Goal: Information Seeking & Learning: Learn about a topic

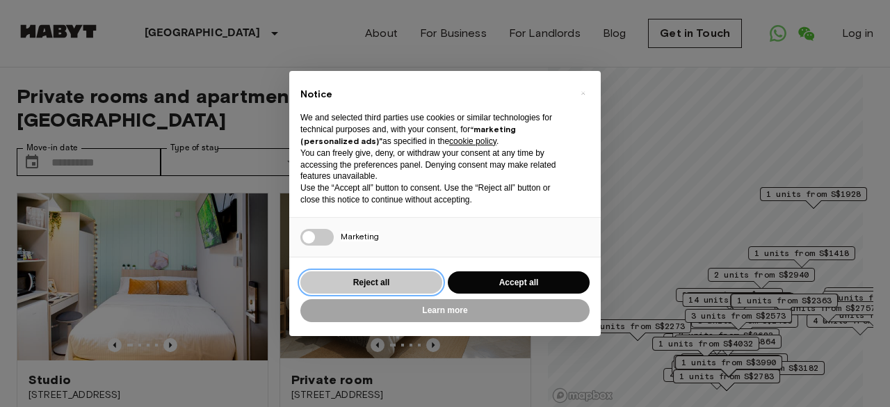
click at [409, 276] on button "Reject all" at bounding box center [371, 282] width 142 height 23
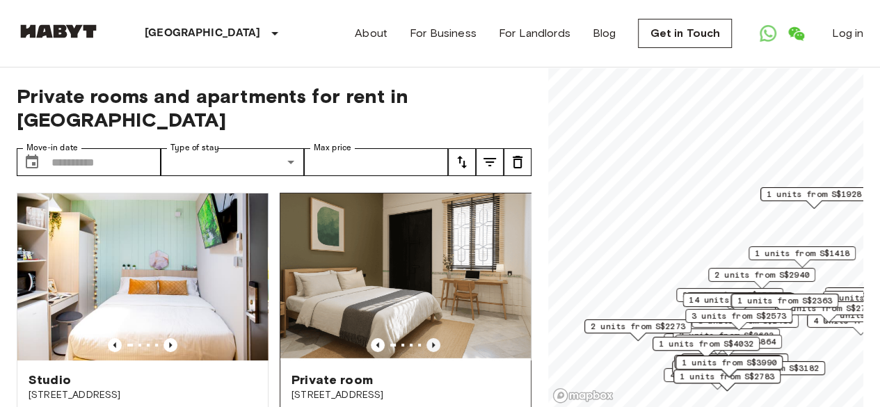
click at [432, 342] on icon "Previous image" at bounding box center [433, 345] width 3 height 6
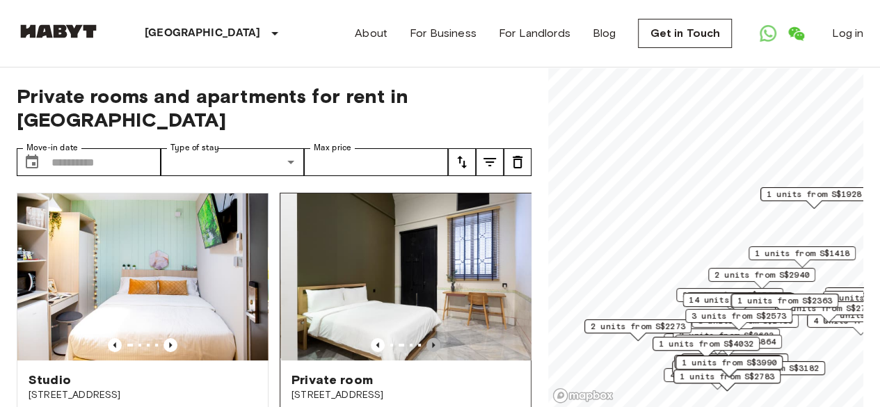
click at [432, 342] on icon "Previous image" at bounding box center [433, 345] width 3 height 6
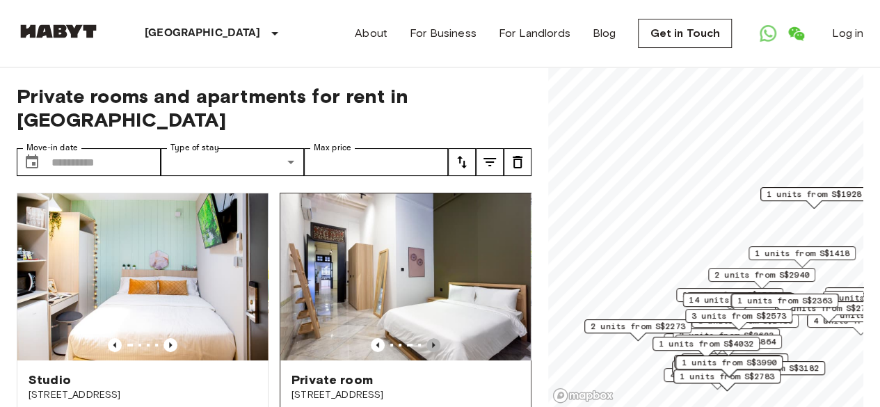
click at [432, 342] on icon "Previous image" at bounding box center [433, 345] width 3 height 6
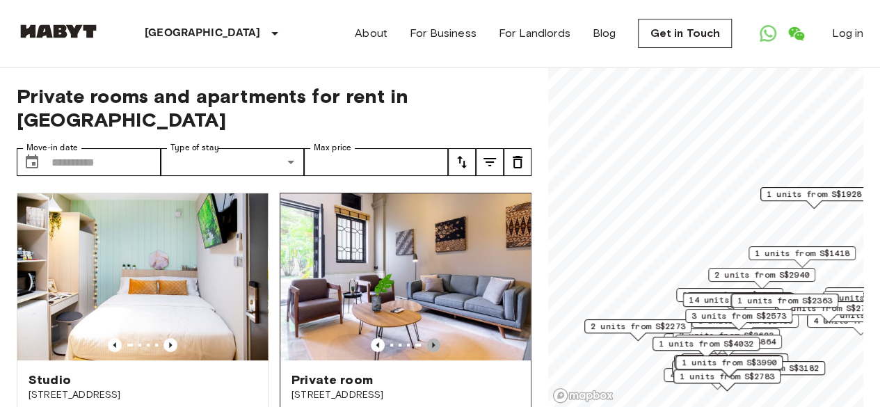
click at [432, 342] on icon "Previous image" at bounding box center [433, 345] width 3 height 6
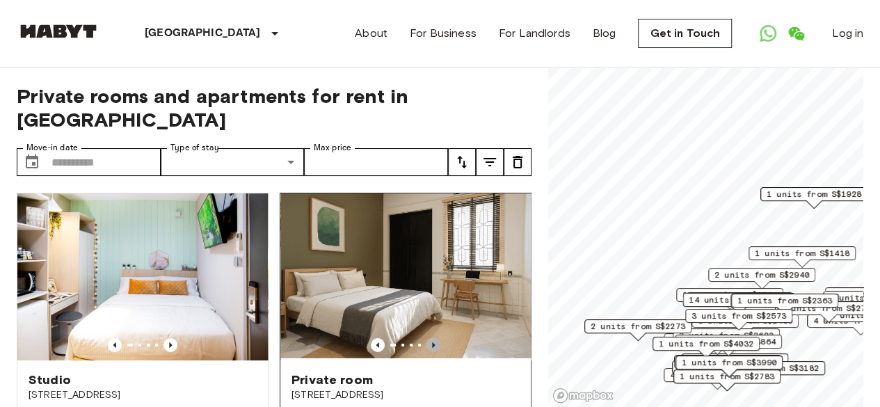
click at [432, 342] on icon "Previous image" at bounding box center [433, 345] width 3 height 6
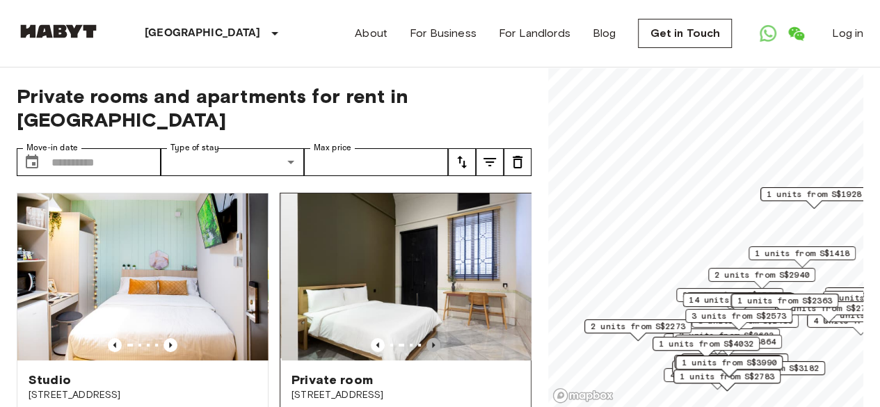
click at [432, 342] on icon "Previous image" at bounding box center [433, 345] width 3 height 6
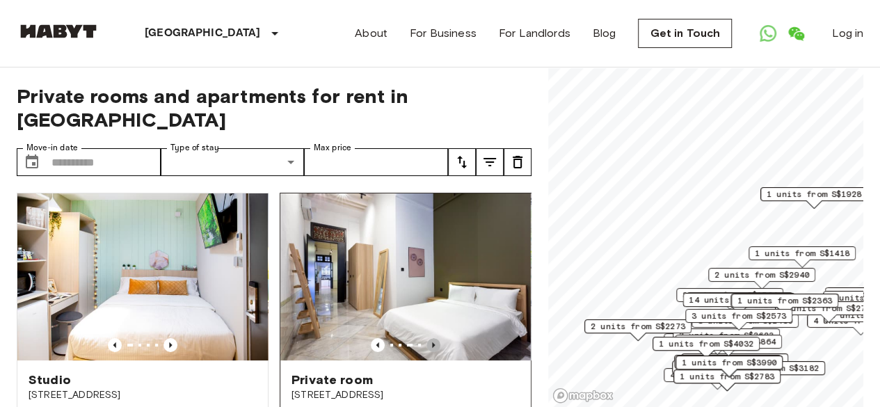
click at [432, 342] on icon "Previous image" at bounding box center [433, 345] width 3 height 6
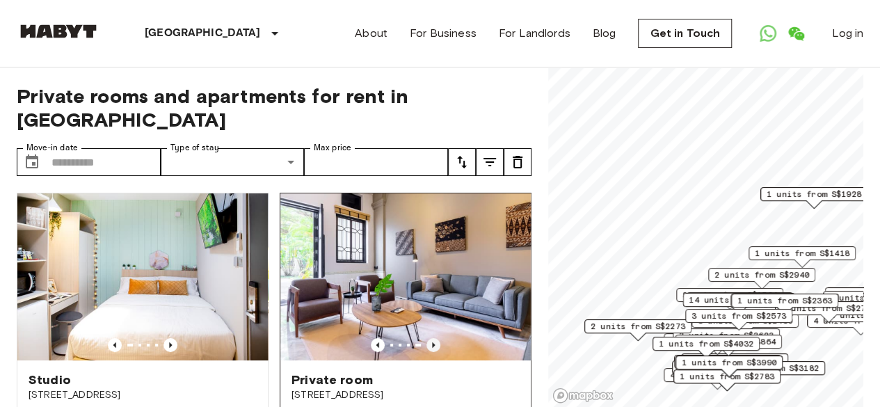
click at [432, 342] on icon "Previous image" at bounding box center [433, 345] width 3 height 6
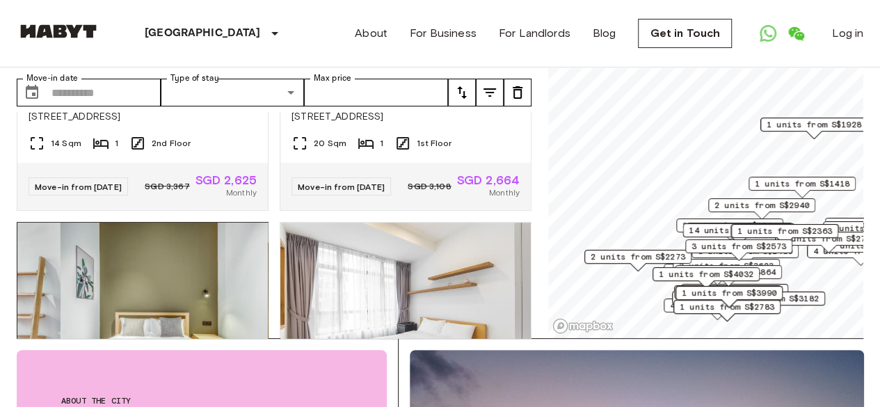
scroll to position [348, 0]
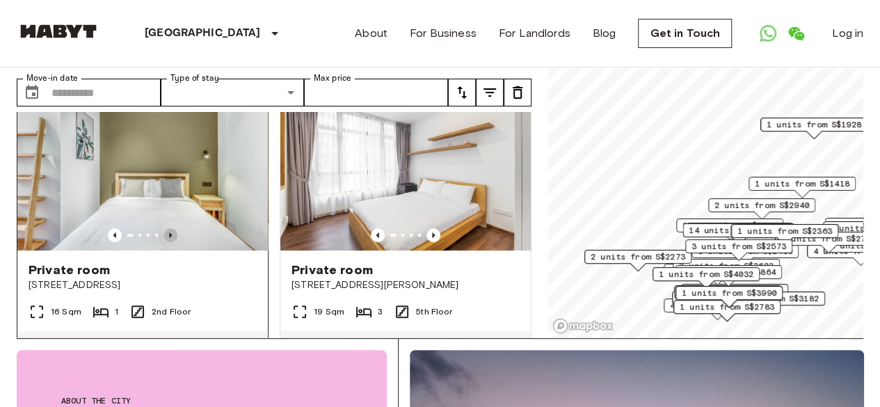
click at [171, 228] on icon "Previous image" at bounding box center [170, 235] width 14 height 14
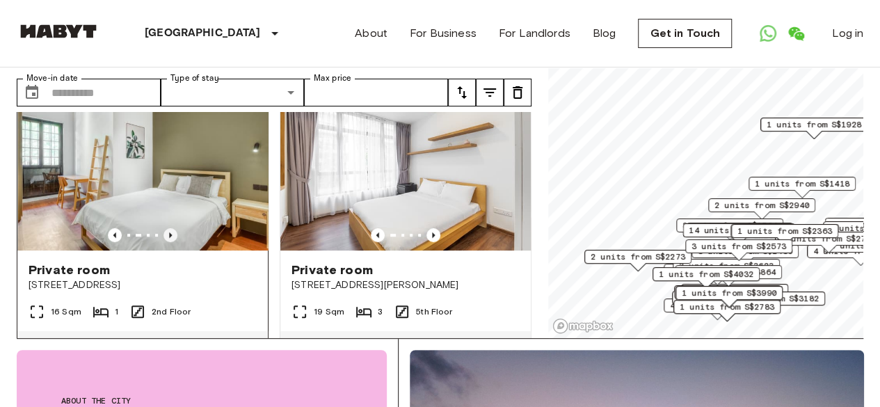
click at [171, 228] on icon "Previous image" at bounding box center [170, 235] width 14 height 14
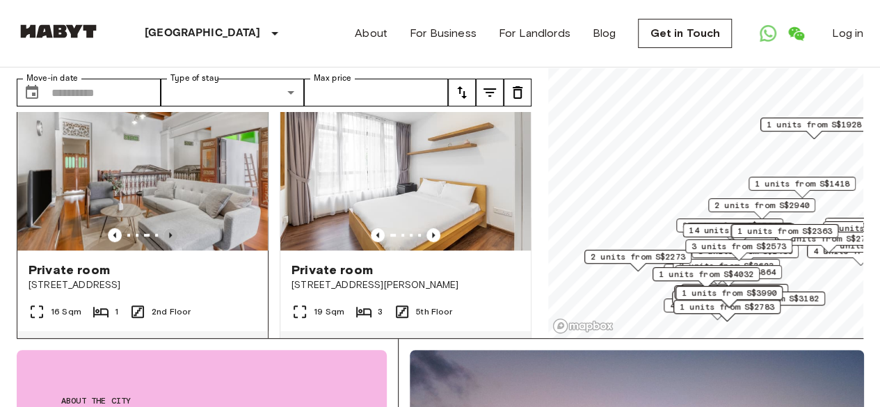
click at [171, 228] on icon "Previous image" at bounding box center [170, 235] width 14 height 14
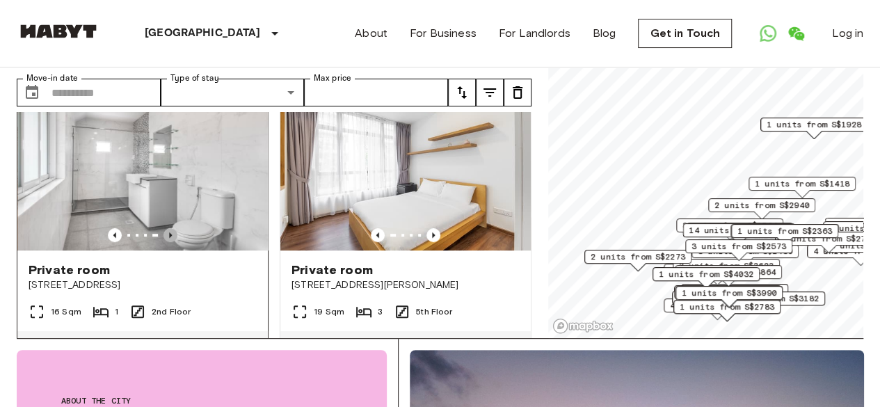
click at [171, 228] on icon "Previous image" at bounding box center [170, 235] width 14 height 14
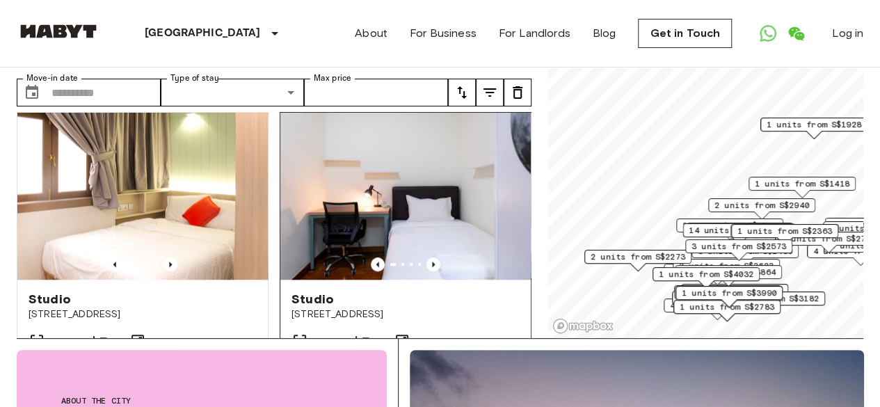
scroll to position [696, 0]
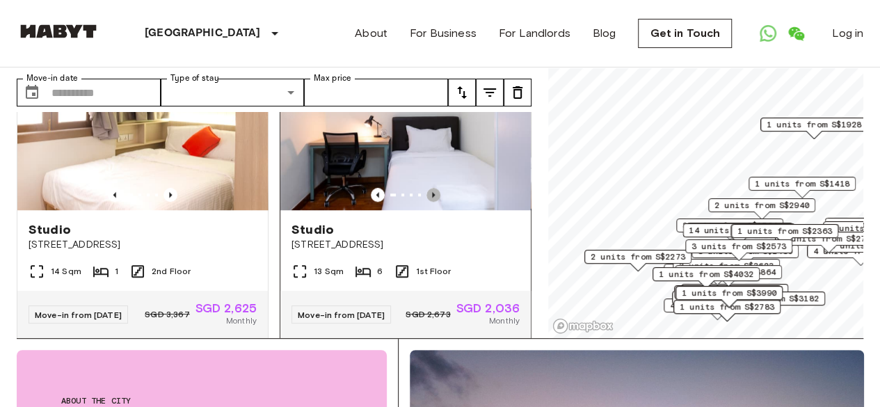
click at [428, 195] on icon "Previous image" at bounding box center [433, 195] width 14 height 14
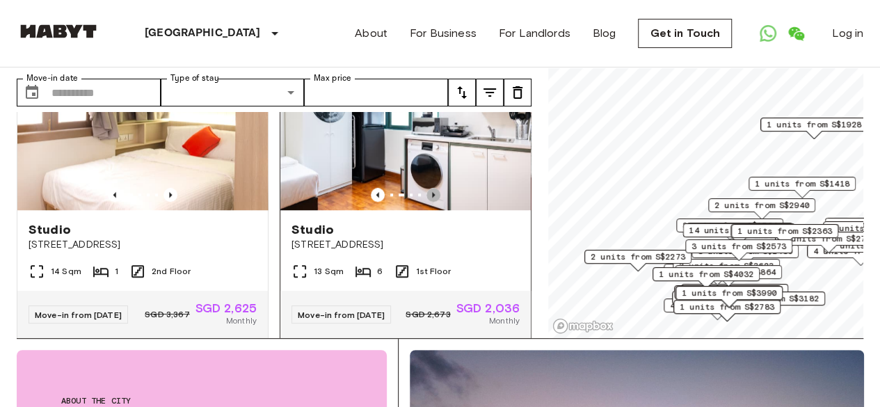
click at [428, 195] on icon "Previous image" at bounding box center [433, 195] width 14 height 14
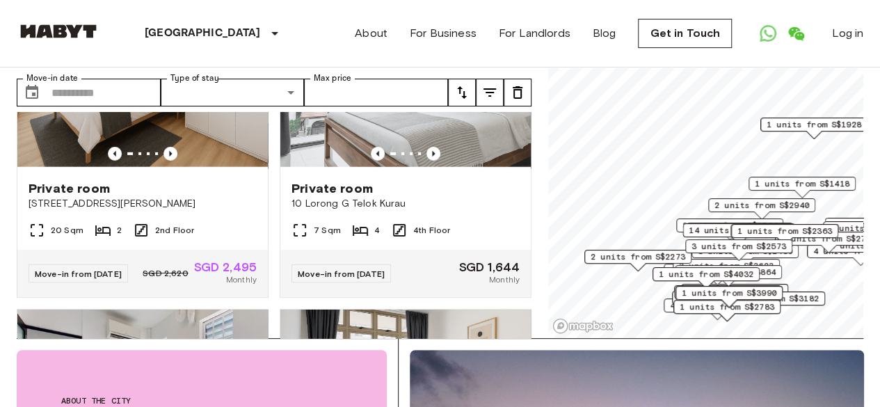
scroll to position [2295, 0]
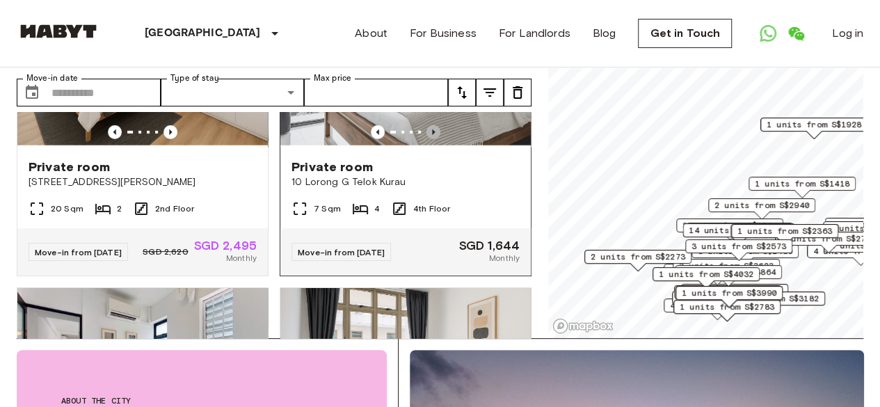
click at [426, 139] on icon "Previous image" at bounding box center [433, 132] width 14 height 14
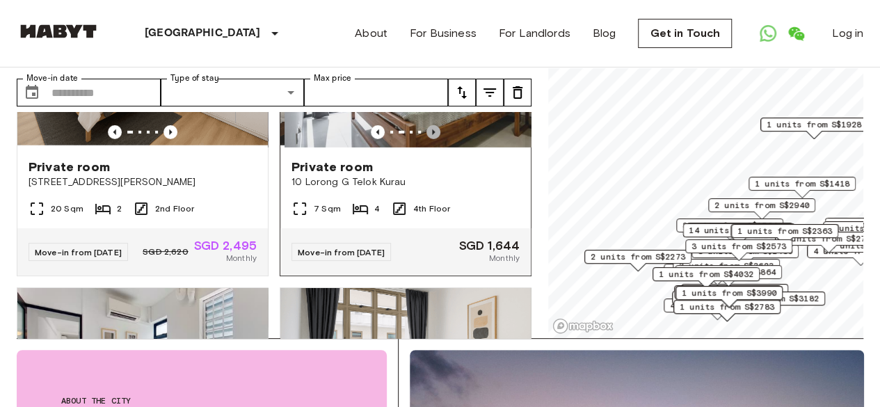
click at [426, 139] on icon "Previous image" at bounding box center [433, 132] width 14 height 14
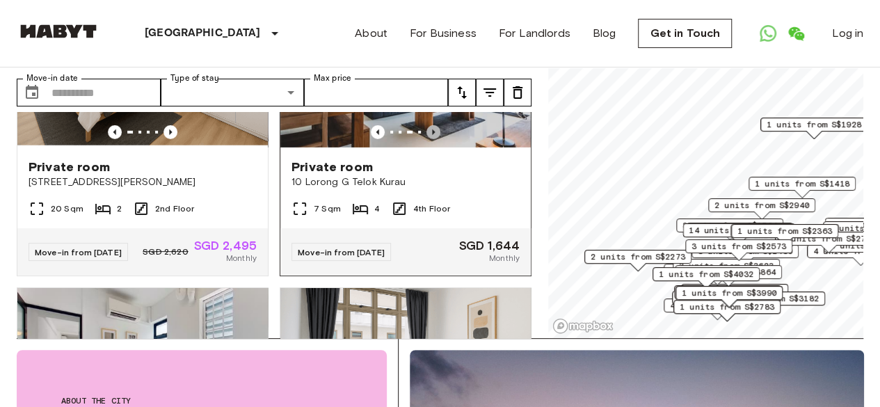
click at [426, 139] on icon "Previous image" at bounding box center [433, 132] width 14 height 14
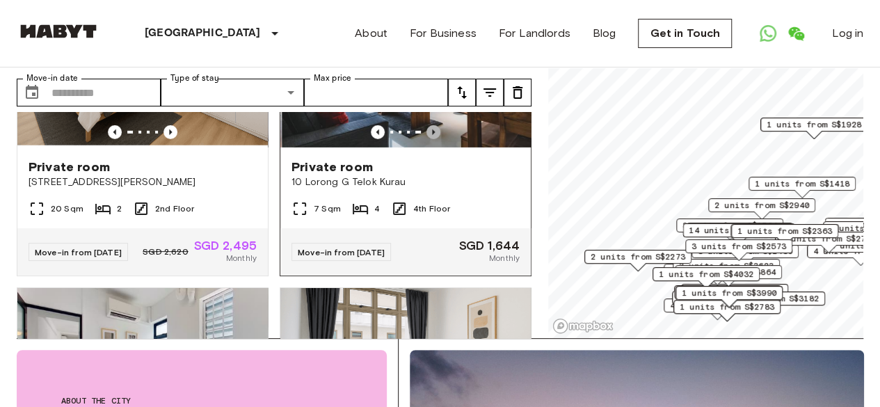
click at [426, 139] on icon "Previous image" at bounding box center [433, 132] width 14 height 14
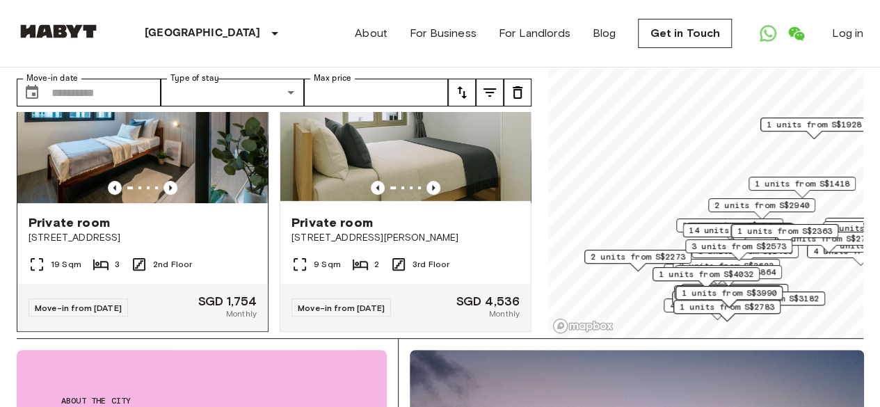
scroll to position [2852, 0]
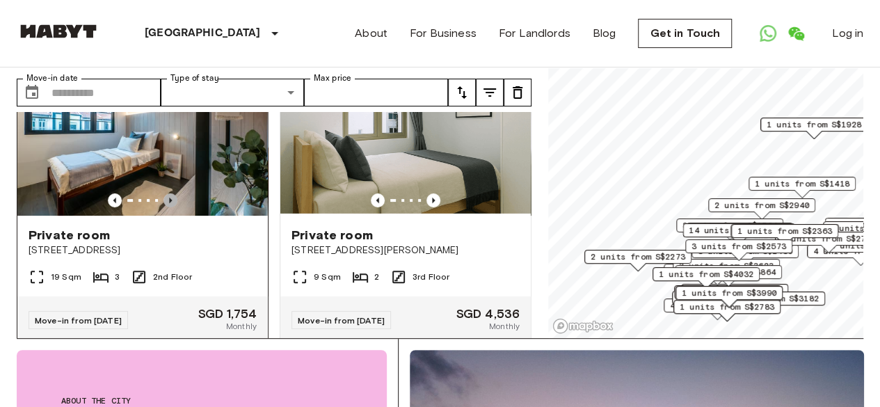
click at [170, 207] on icon "Previous image" at bounding box center [170, 200] width 14 height 14
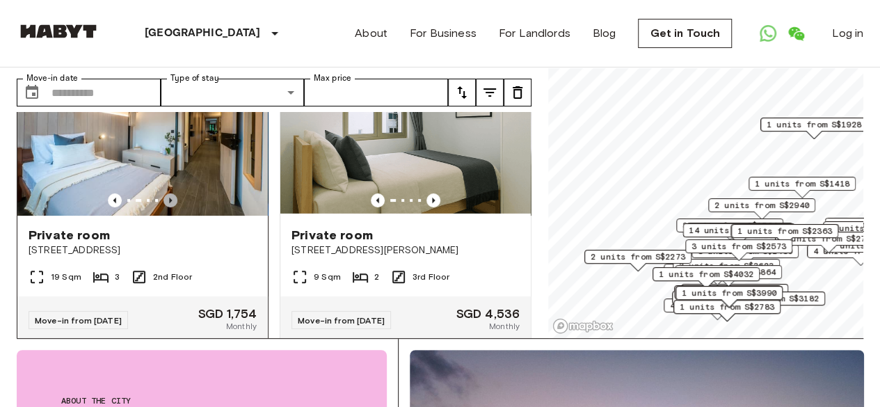
click at [170, 207] on icon "Previous image" at bounding box center [170, 200] width 14 height 14
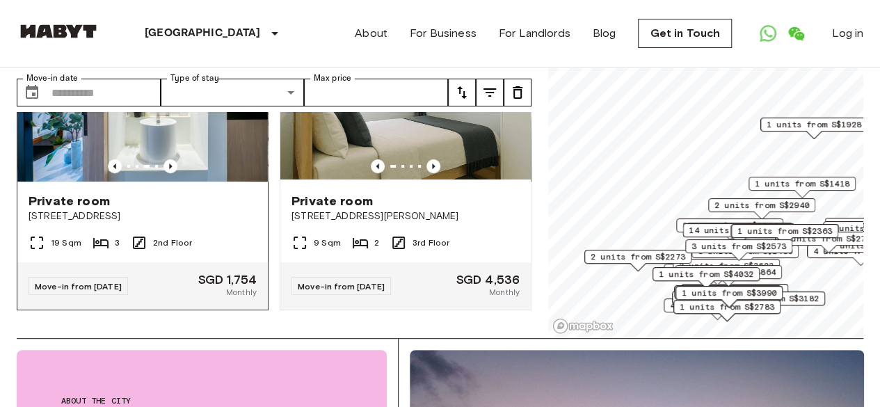
scroll to position [2921, 0]
click at [168, 173] on icon "Previous image" at bounding box center [170, 166] width 14 height 14
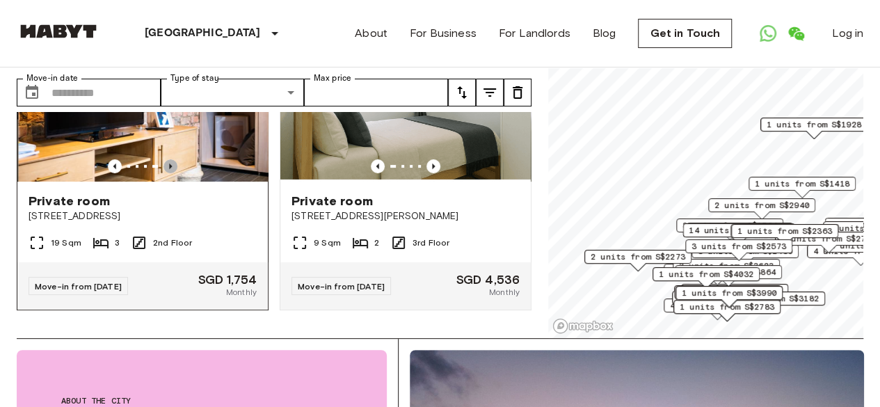
click at [168, 173] on icon "Previous image" at bounding box center [170, 166] width 14 height 14
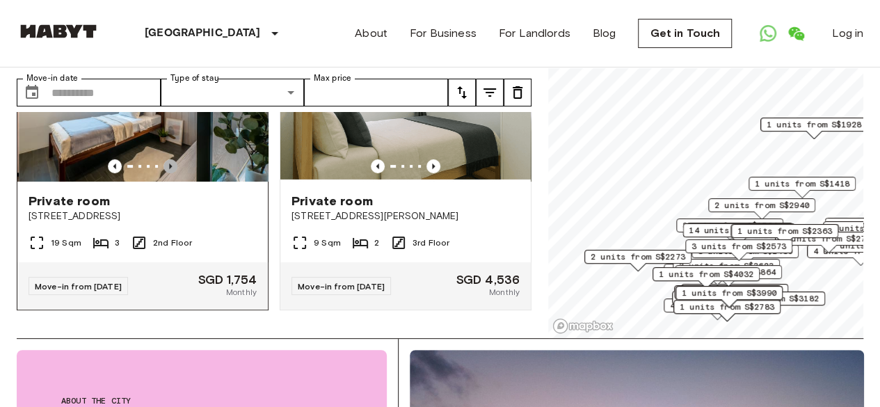
click at [168, 173] on icon "Previous image" at bounding box center [170, 166] width 14 height 14
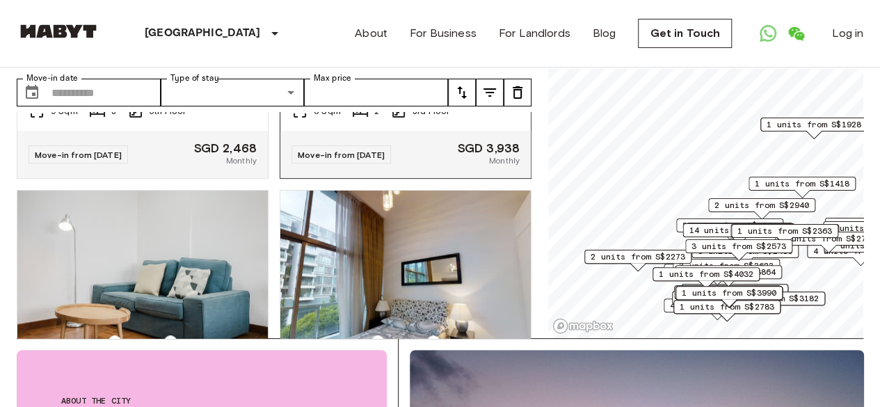
scroll to position [3294, 0]
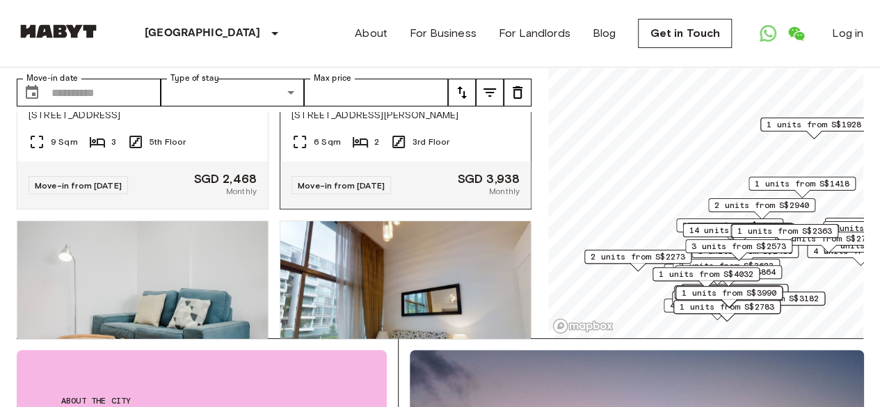
click at [432, 68] on icon "Previous image" at bounding box center [433, 66] width 3 height 6
click at [426, 72] on icon "Previous image" at bounding box center [433, 65] width 14 height 14
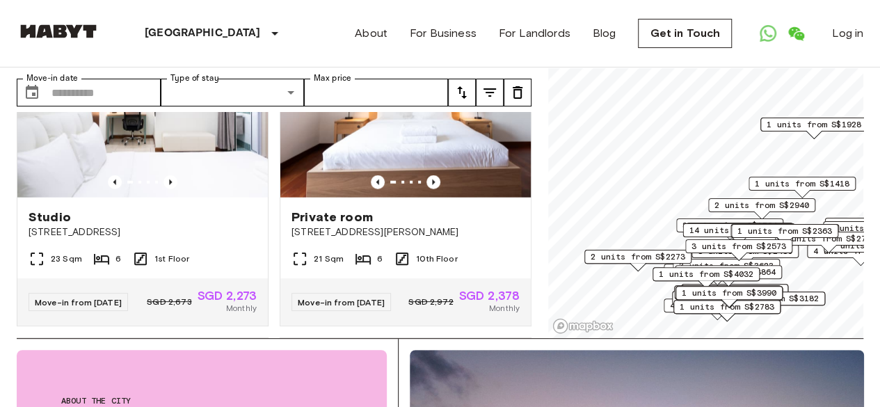
scroll to position [4198, 0]
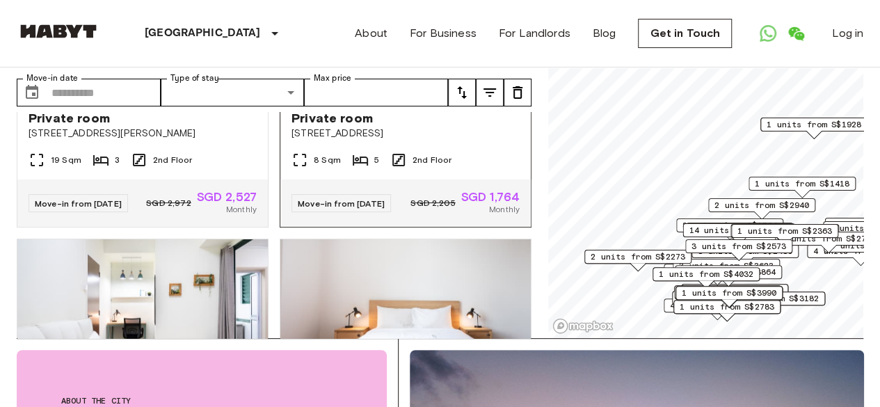
click at [430, 90] on icon "Previous image" at bounding box center [433, 84] width 14 height 14
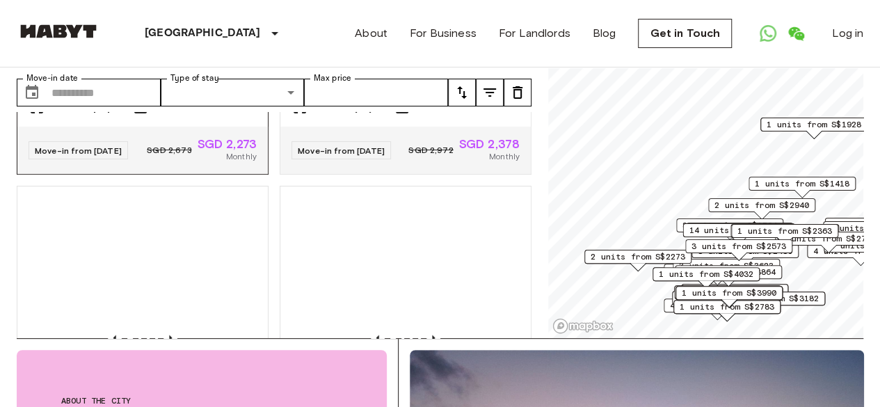
scroll to position [4477, 0]
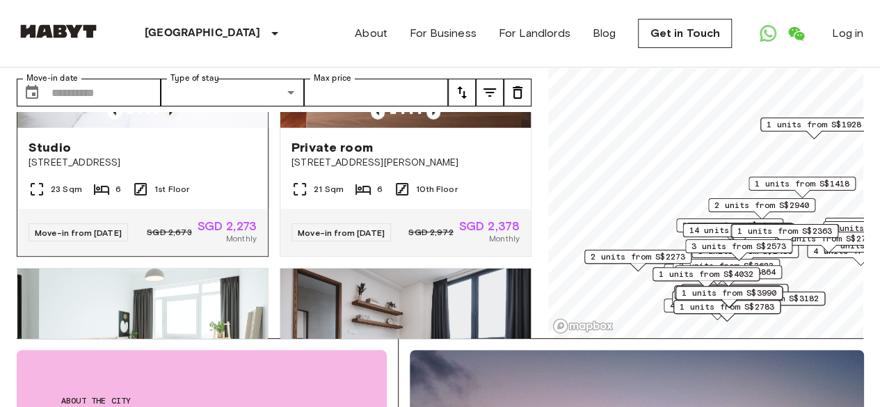
click at [166, 120] on icon "Previous image" at bounding box center [170, 113] width 14 height 14
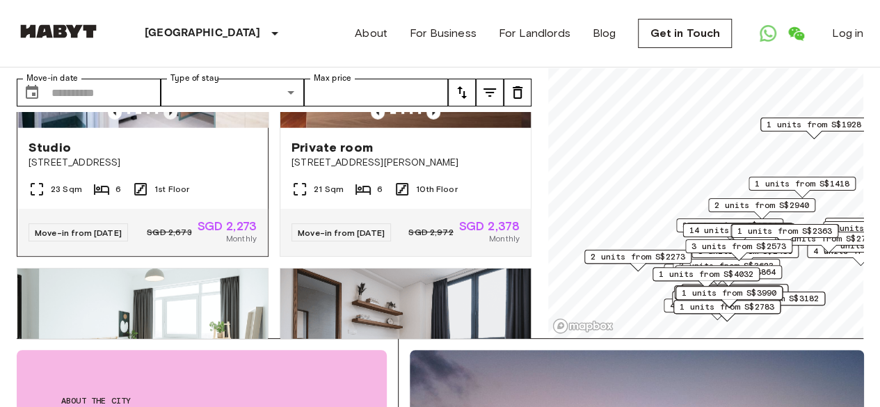
click at [166, 120] on icon "Previous image" at bounding box center [170, 113] width 14 height 14
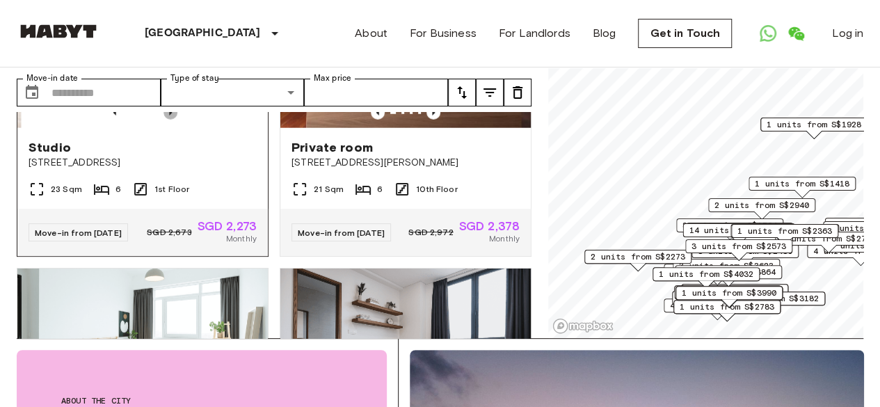
click at [166, 120] on icon "Previous image" at bounding box center [170, 113] width 14 height 14
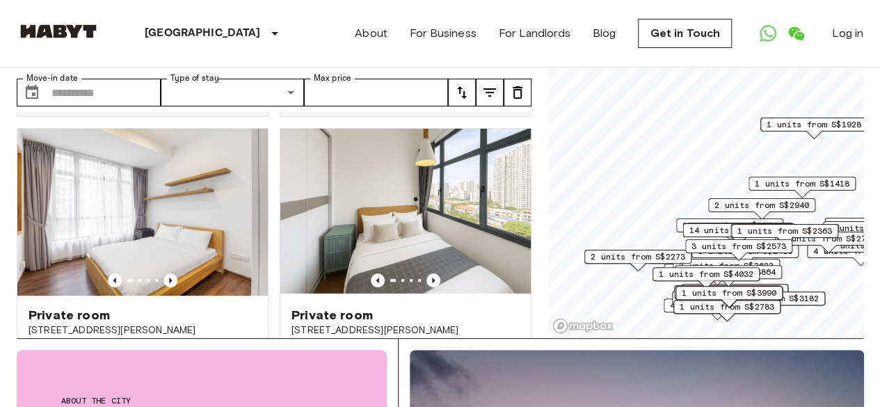
scroll to position [5590, 0]
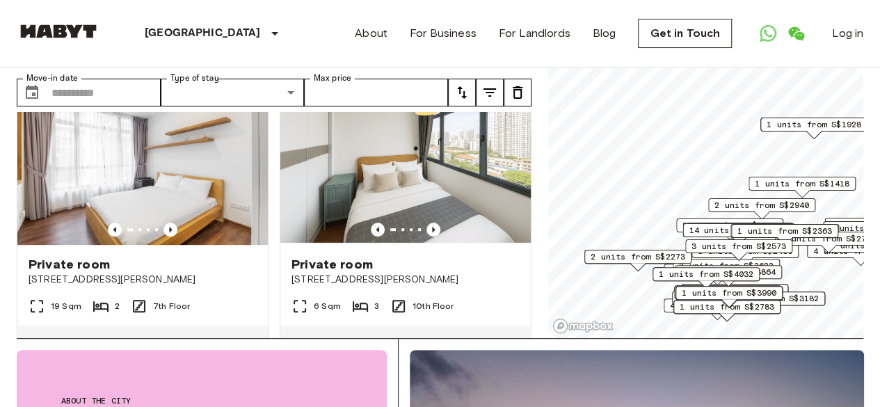
click at [813, 182] on span "1 units from S$1418" at bounding box center [802, 183] width 95 height 13
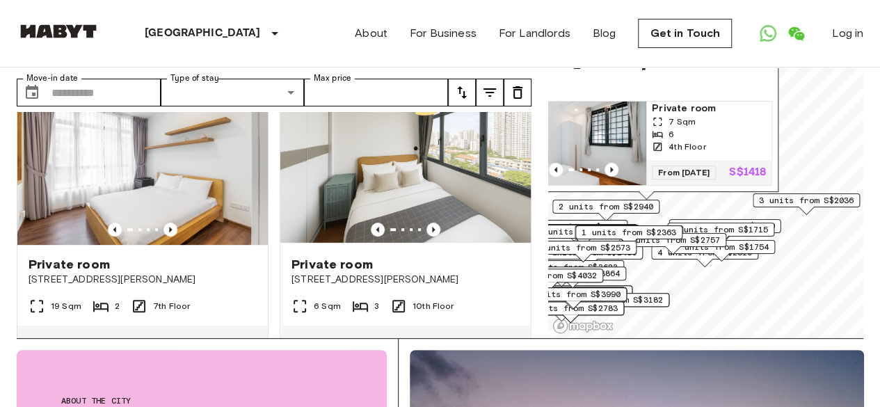
click at [506, 203] on div "Private rooms and apartments for rent in [GEOGRAPHIC_DATA] Move-in date ​ Move-…" at bounding box center [440, 168] width 846 height 340
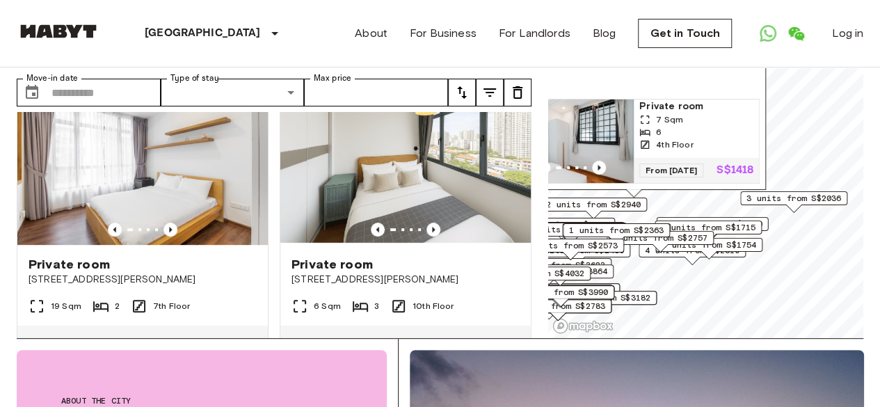
click at [745, 225] on span "2 units from S$1715" at bounding box center [708, 227] width 95 height 13
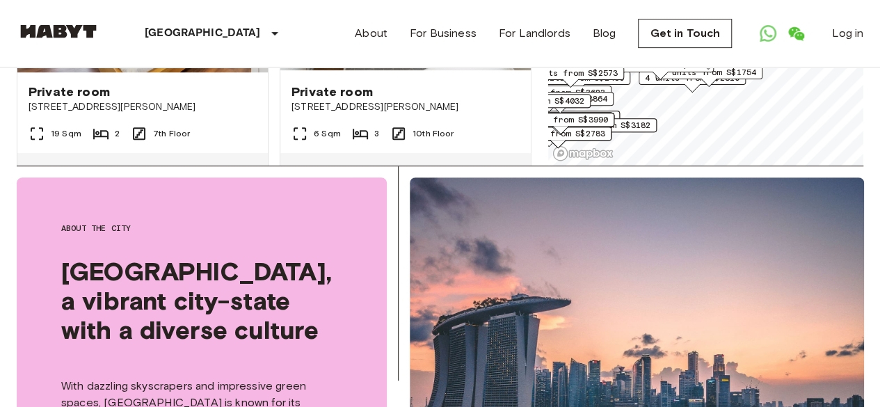
scroll to position [0, 0]
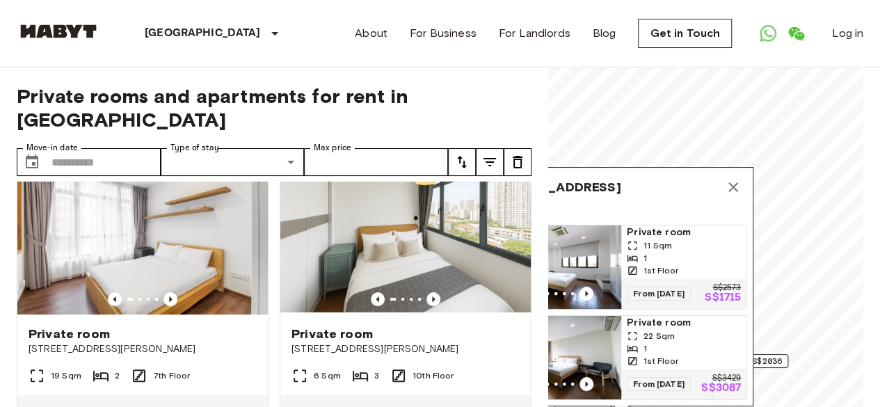
click at [735, 179] on icon "Map marker" at bounding box center [733, 187] width 17 height 17
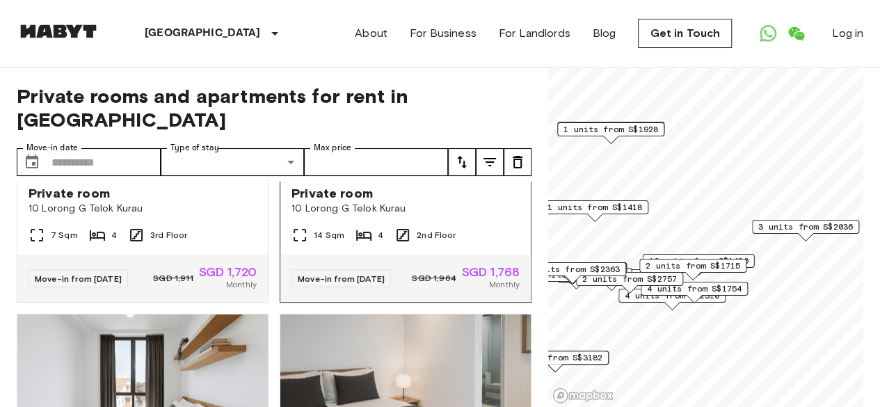
scroll to position [3520, 0]
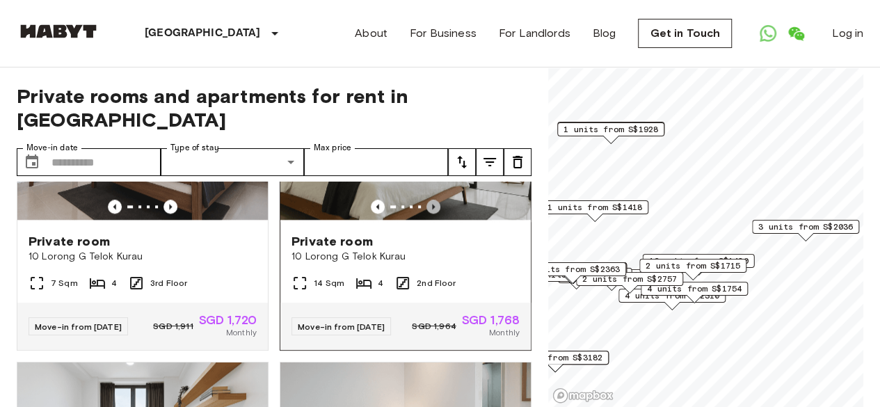
click at [428, 214] on icon "Previous image" at bounding box center [433, 207] width 14 height 14
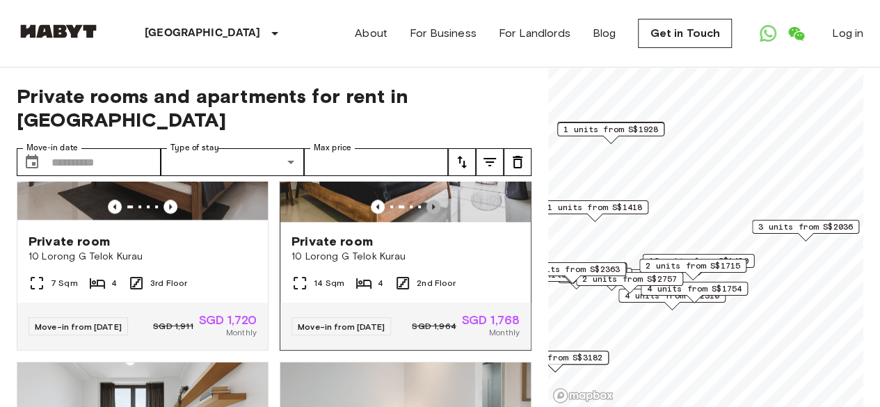
click at [428, 214] on icon "Previous image" at bounding box center [433, 207] width 14 height 14
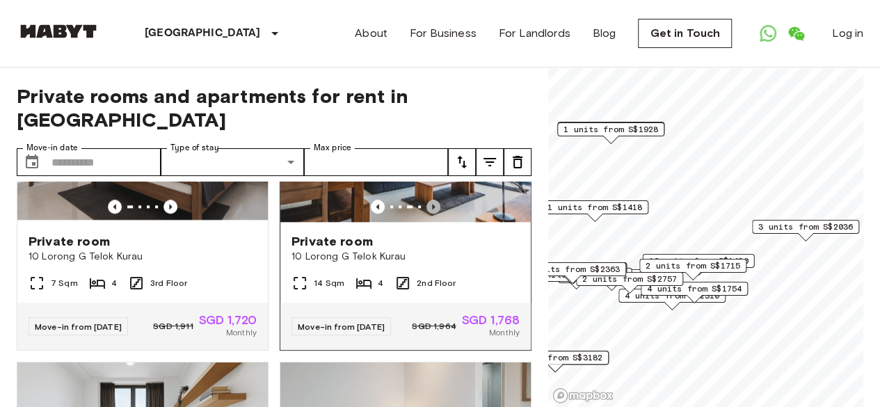
click at [428, 214] on icon "Previous image" at bounding box center [433, 207] width 14 height 14
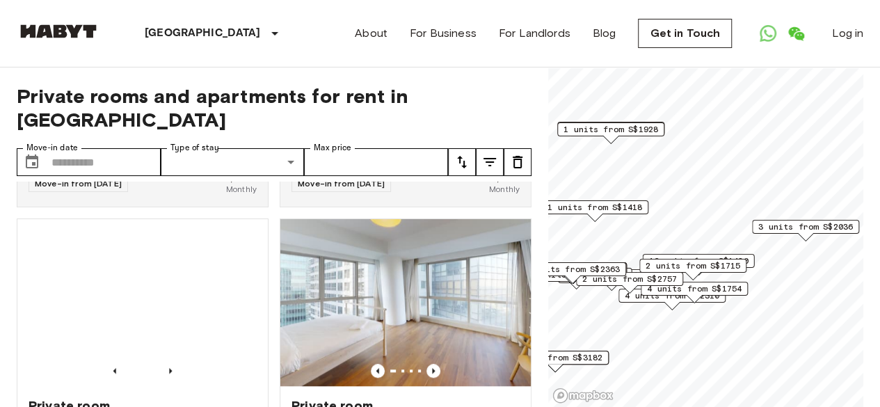
scroll to position [5746, 0]
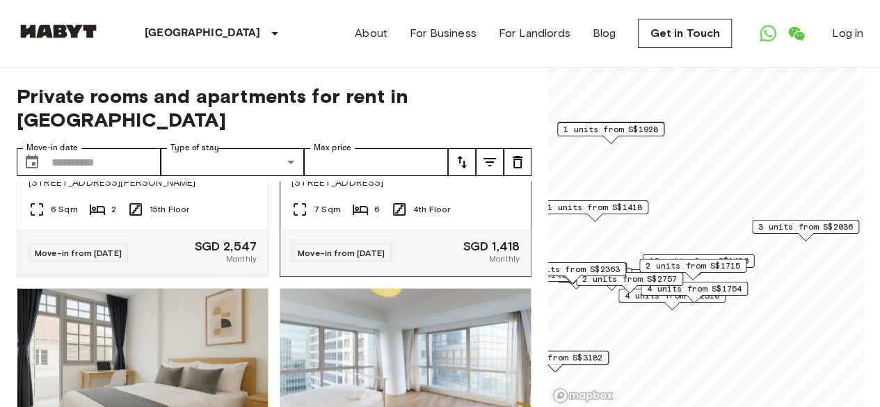
click at [432, 136] on icon "Previous image" at bounding box center [433, 133] width 3 height 6
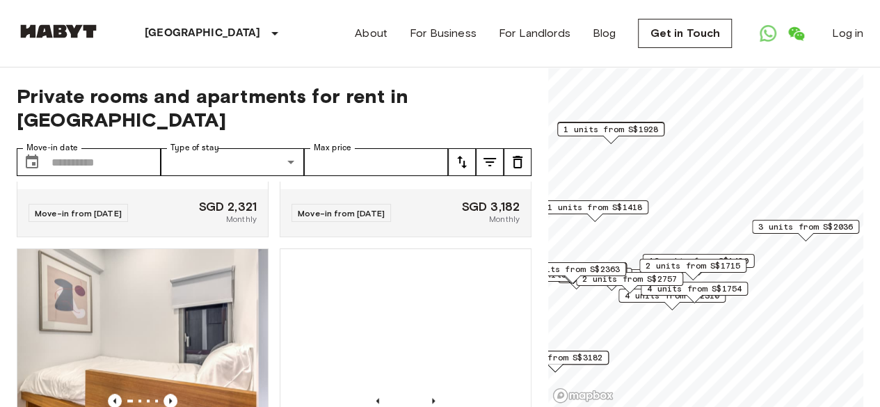
scroll to position [6090, 0]
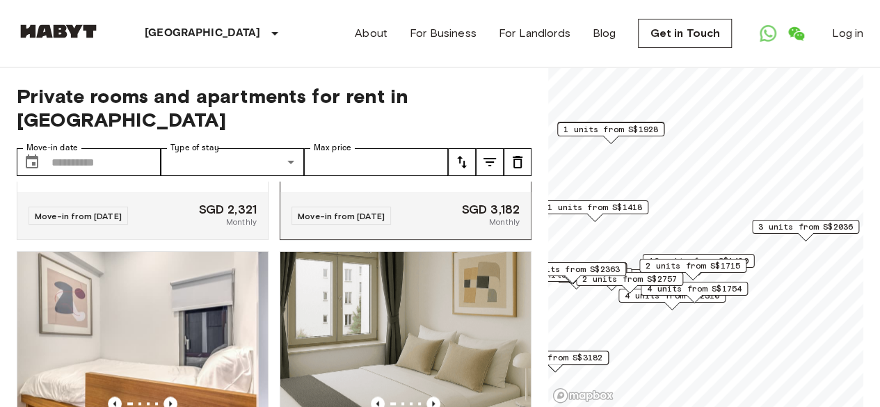
click at [426, 103] on icon "Previous image" at bounding box center [433, 96] width 14 height 14
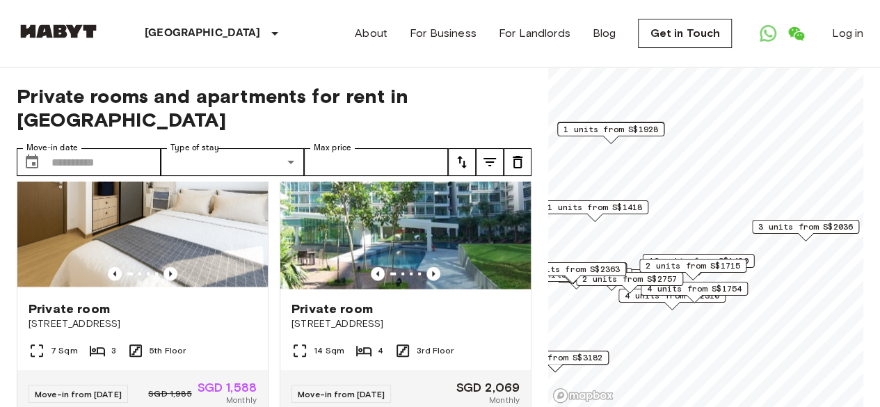
scroll to position [6855, 0]
